Goal: Information Seeking & Learning: Learn about a topic

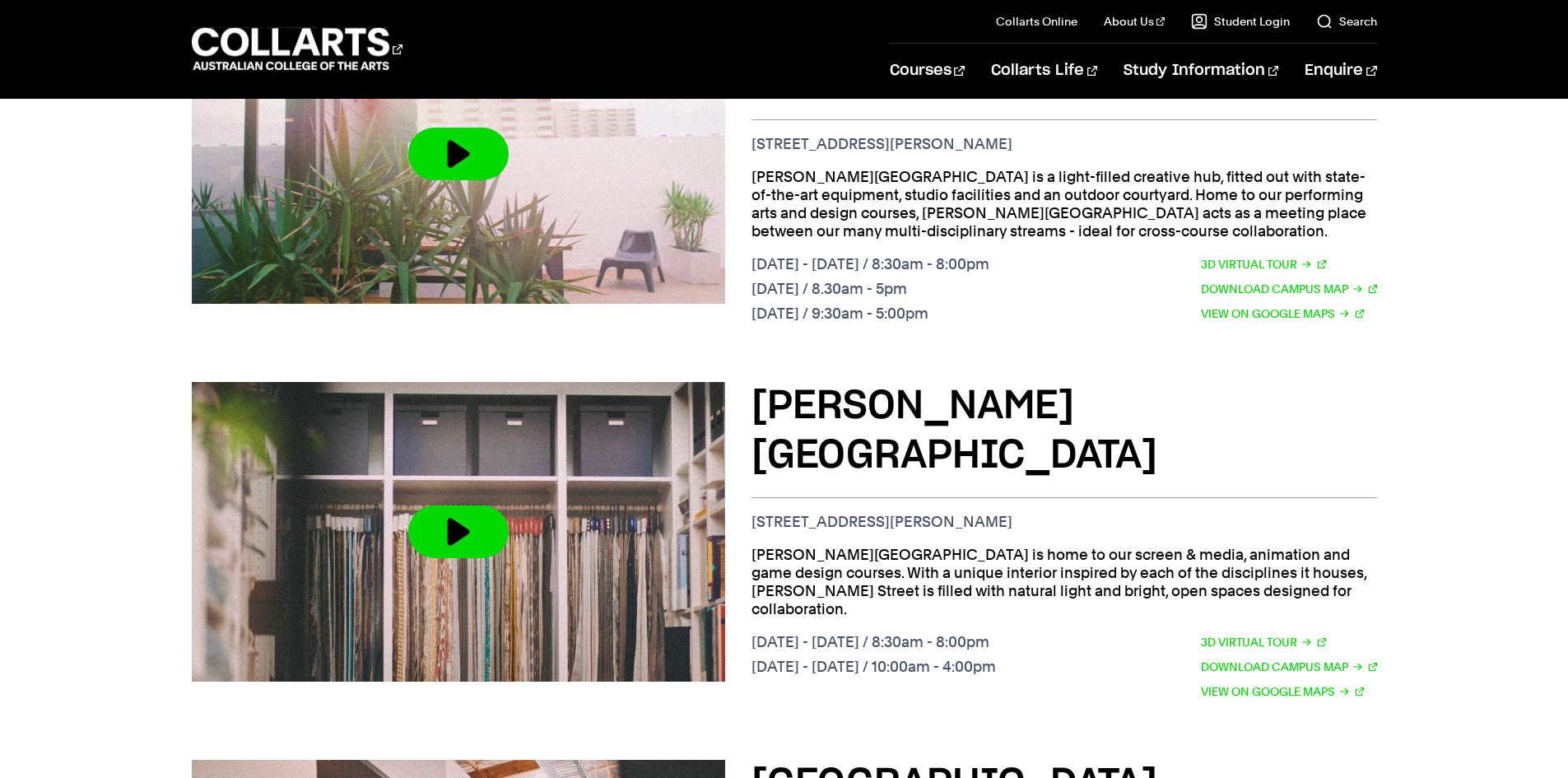
scroll to position [1153, 0]
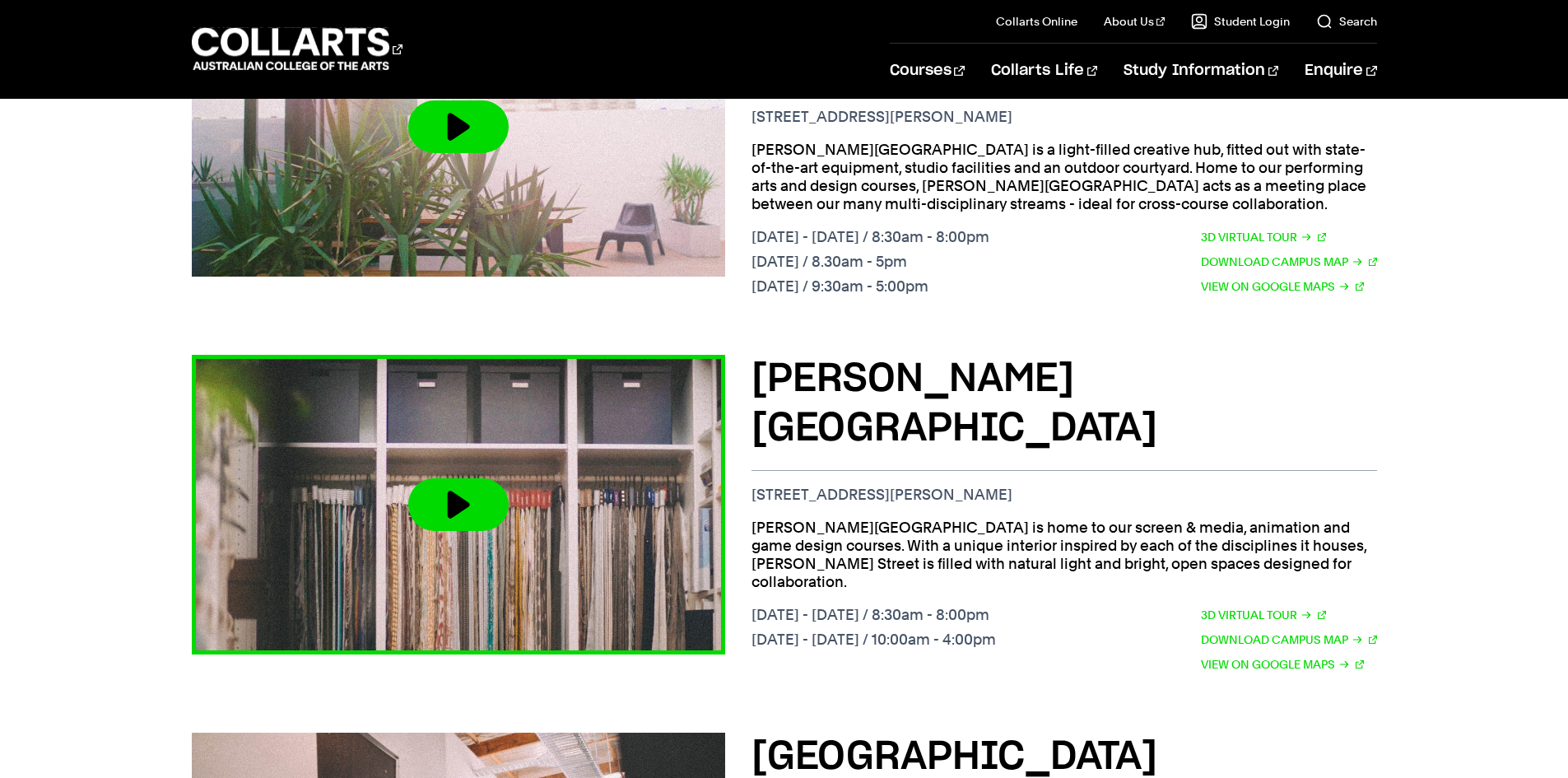
click at [437, 479] on button at bounding box center [458, 505] width 100 height 52
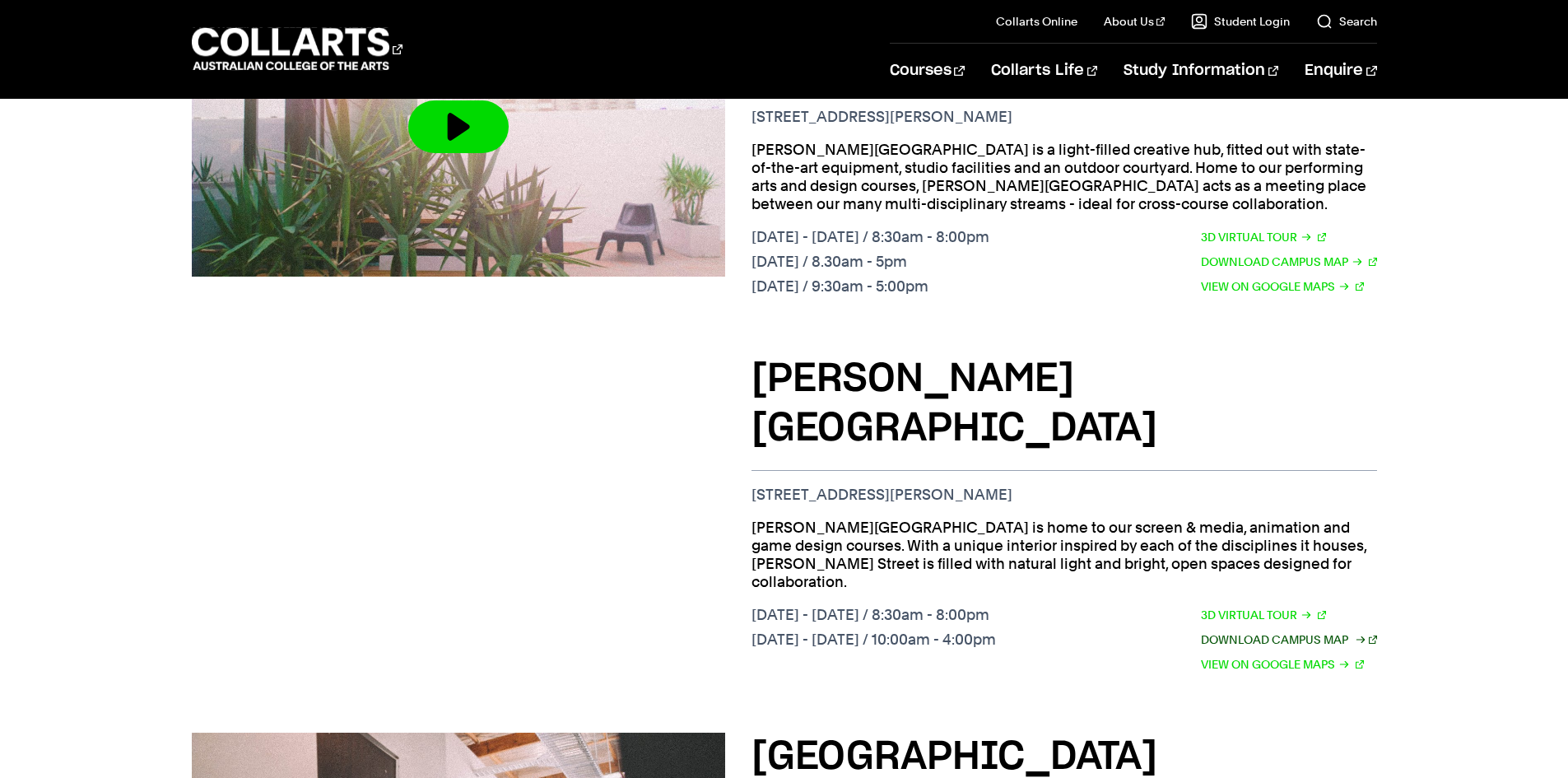
click at [1246, 630] on link "Download Campus Map" at bounding box center [1289, 639] width 176 height 18
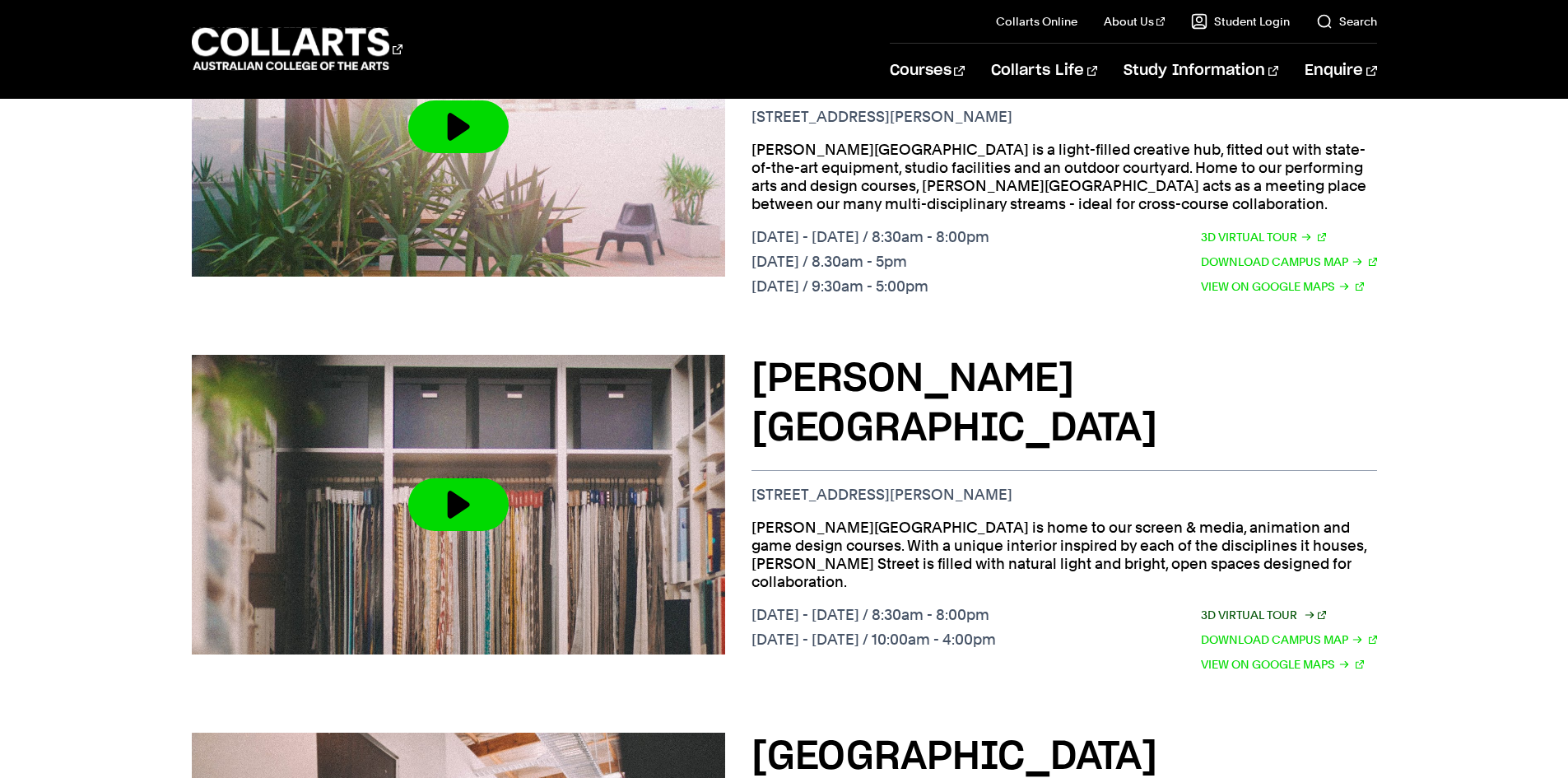
click at [1254, 606] on link "3D Virtual Tour" at bounding box center [1264, 614] width 125 height 18
click at [1302, 656] on link "View on Google Maps" at bounding box center [1283, 664] width 163 height 18
click at [906, 354] on h3 "[PERSON_NAME][GEOGRAPHIC_DATA]" at bounding box center [1064, 404] width 626 height 99
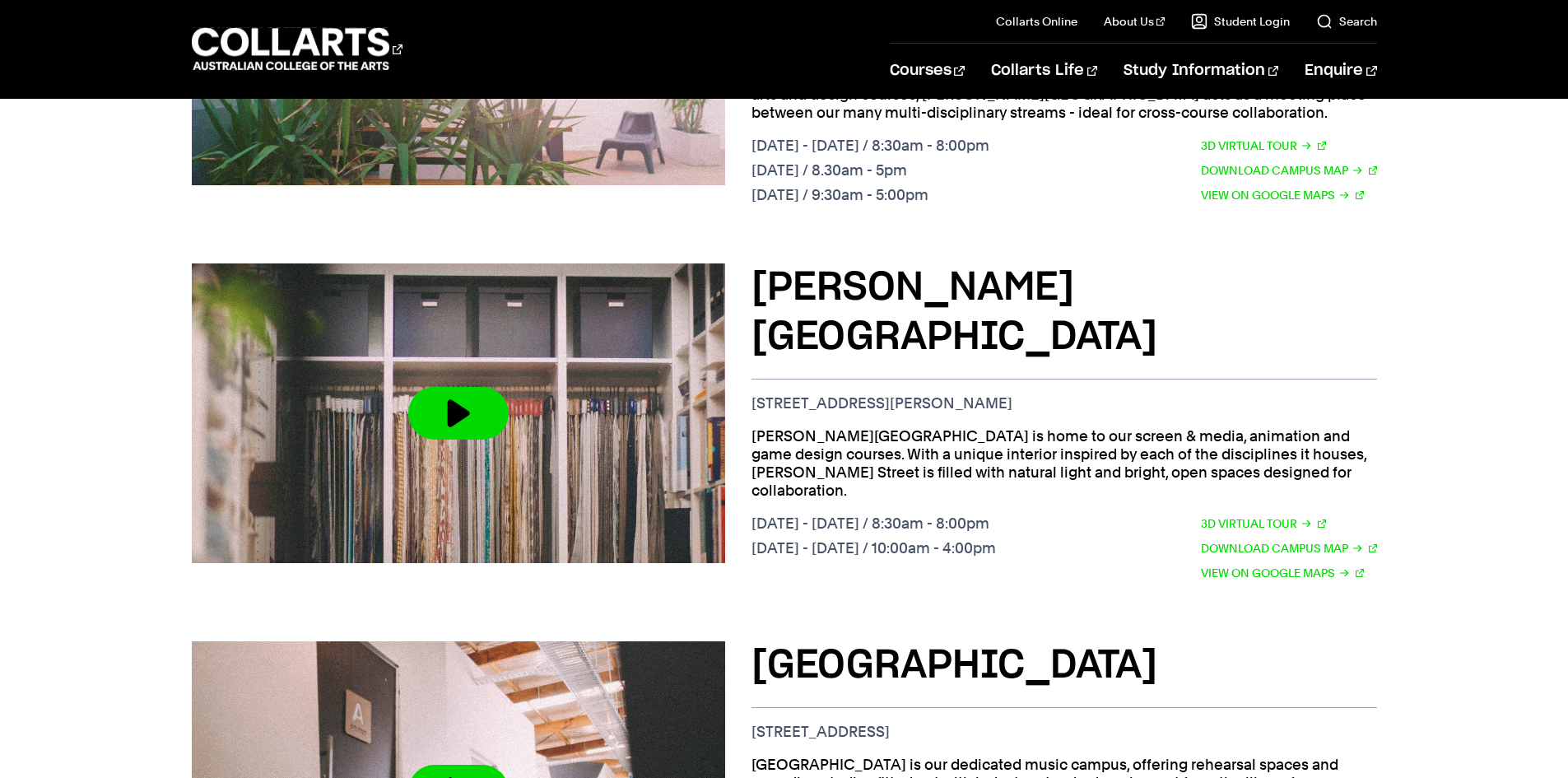
scroll to position [1235, 0]
